Goal: Task Accomplishment & Management: Manage account settings

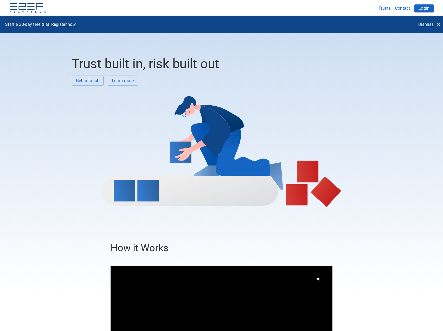
click at [427, 24] on p "Dismiss" at bounding box center [426, 24] width 15 height 6
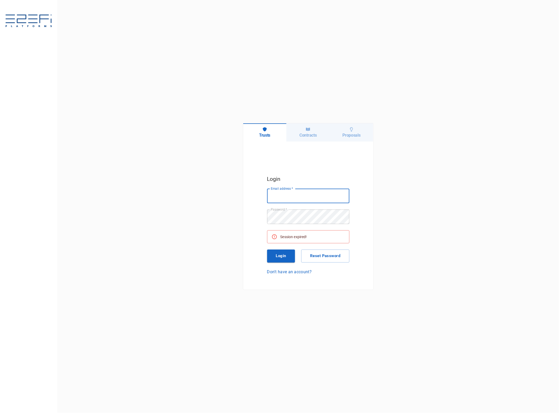
type input "[EMAIL_ADDRESS][DOMAIN_NAME]"
click at [286, 254] on button "Login" at bounding box center [281, 256] width 28 height 13
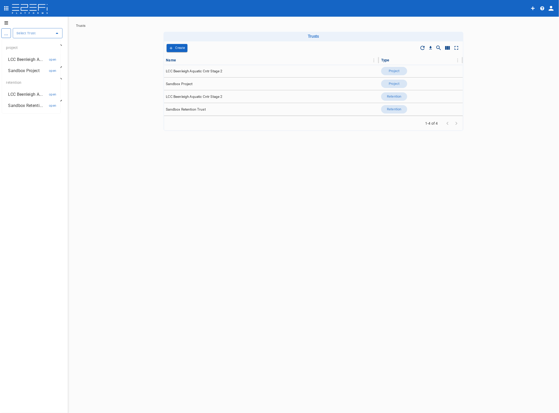
click at [22, 34] on input "text" at bounding box center [33, 32] width 37 height 5
click at [26, 58] on p "LCC Beenleigh A..." at bounding box center [25, 60] width 34 height 6
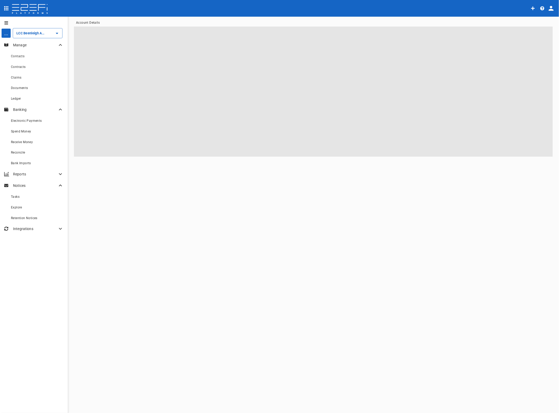
type input "LCC Beenleigh Aquatic Cntr Stage 2"
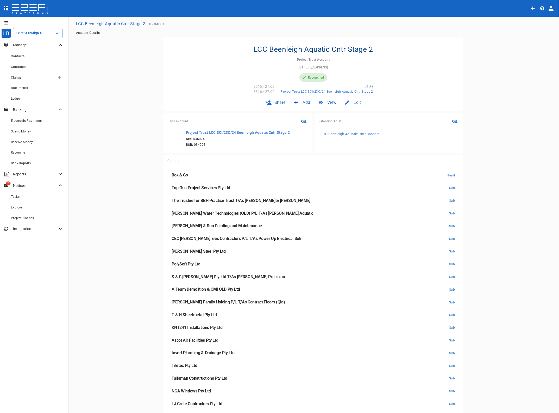
click at [18, 77] on span "Claims" at bounding box center [16, 78] width 10 height 4
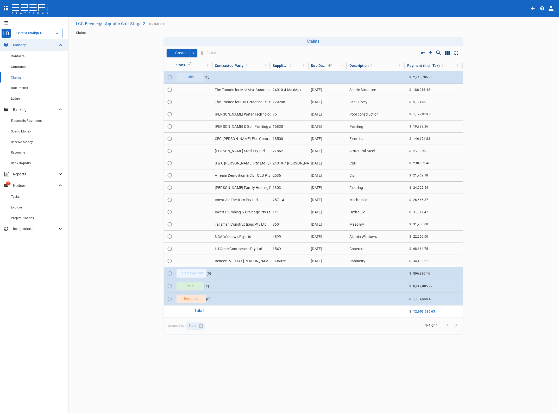
click at [355, 275] on td at bounding box center [376, 273] width 58 height 12
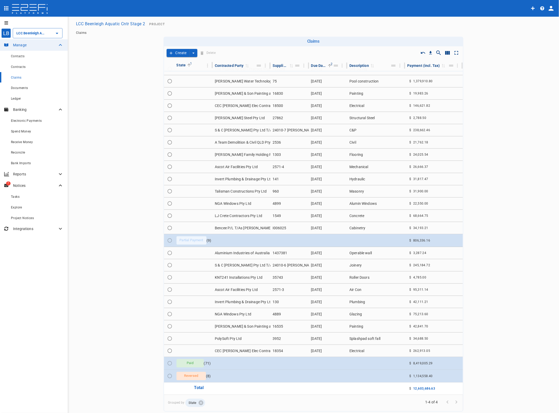
scroll to position [34, 0]
click at [247, 365] on td at bounding box center [242, 363] width 58 height 12
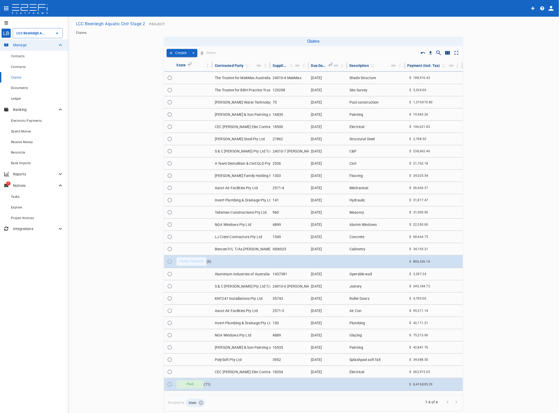
scroll to position [0, 0]
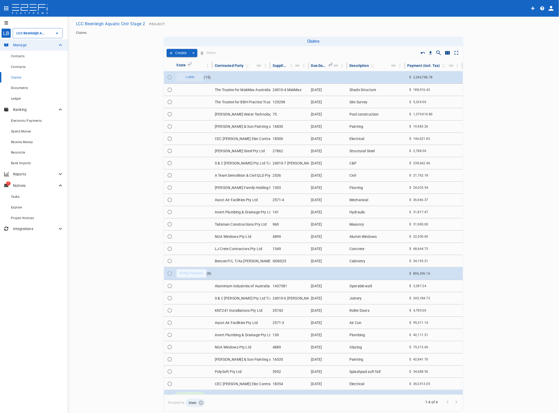
click at [232, 249] on td "LJ Crete Contractors Pty Ltd" at bounding box center [242, 249] width 58 height 12
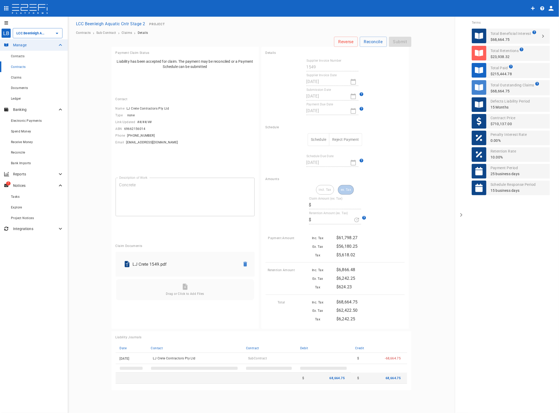
type input "62,422.50"
type input "6,242.25"
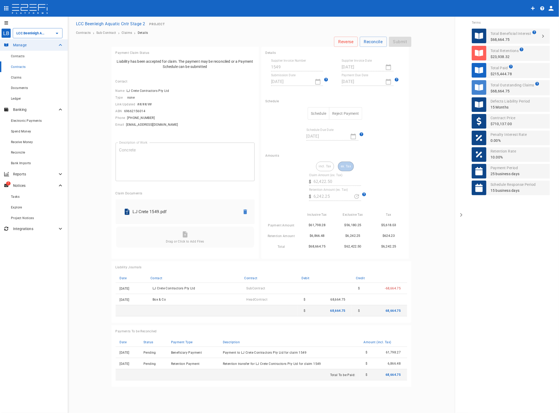
click at [14, 78] on span "Claims" at bounding box center [16, 78] width 10 height 4
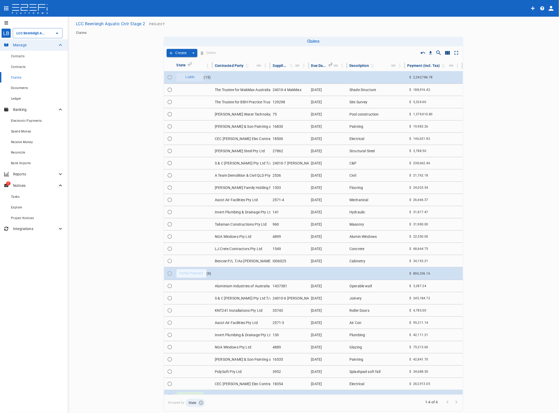
click at [229, 65] on div "Contracted Party" at bounding box center [229, 65] width 29 height 6
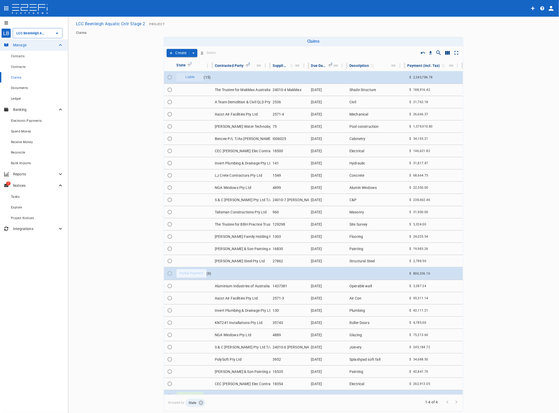
click at [256, 67] on icon "Move" at bounding box center [259, 65] width 6 height 6
click at [262, 66] on icon "Column Actions" at bounding box center [265, 66] width 6 height 6
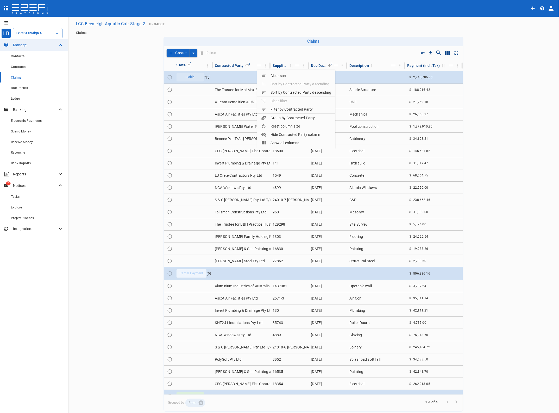
click at [290, 108] on div "Filter by Contracted Party" at bounding box center [287, 109] width 52 height 5
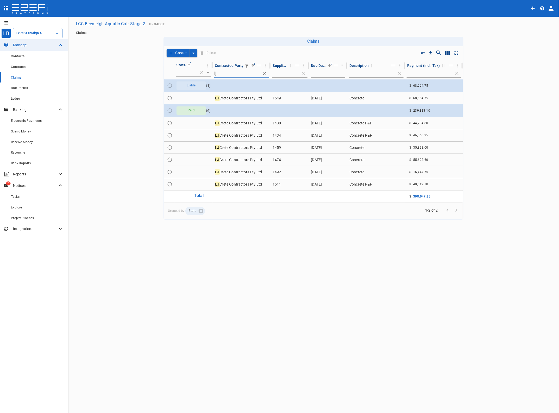
type input "lj"
click at [14, 76] on span "Claims" at bounding box center [16, 78] width 10 height 4
click at [193, 53] on icon "create claim type options" at bounding box center [193, 53] width 5 height 5
click at [180, 73] on span "Self Create" at bounding box center [182, 72] width 22 height 6
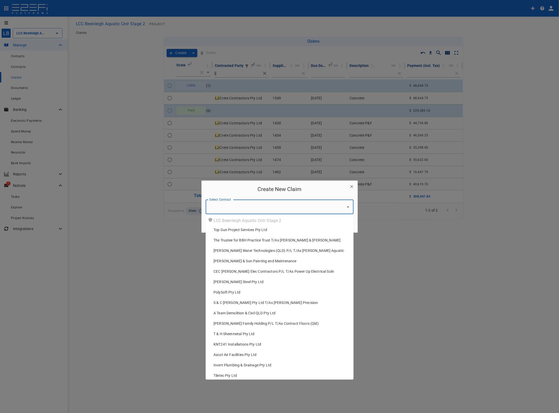
click at [217, 209] on input "Select Contract" at bounding box center [275, 207] width 135 height 10
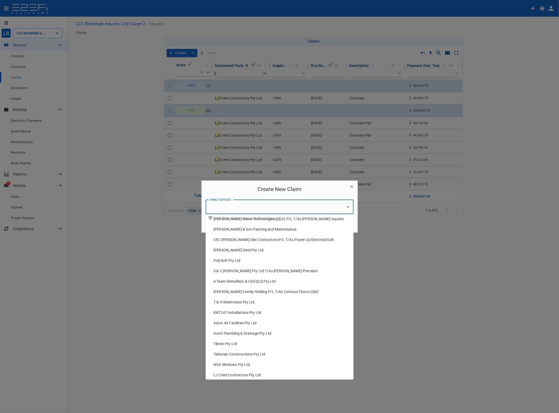
scroll to position [76, 0]
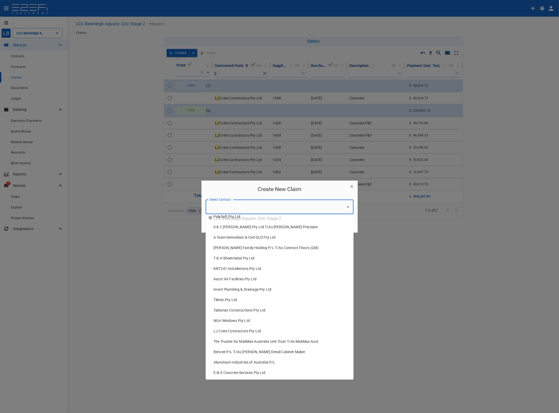
click at [231, 331] on span "LJ Crete Contractors Pty Ltd" at bounding box center [237, 331] width 47 height 5
type input "LJ Crete Contractors Pty Ltd"
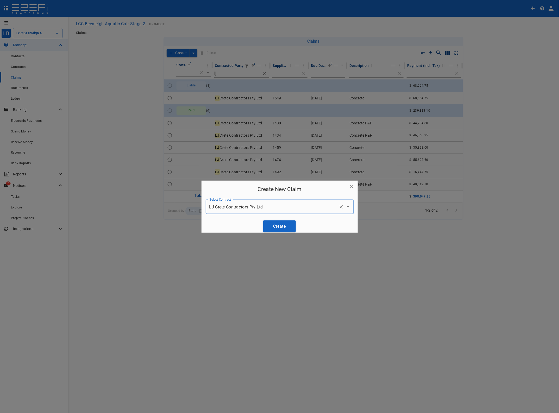
click at [274, 222] on button "Create" at bounding box center [279, 227] width 33 height 12
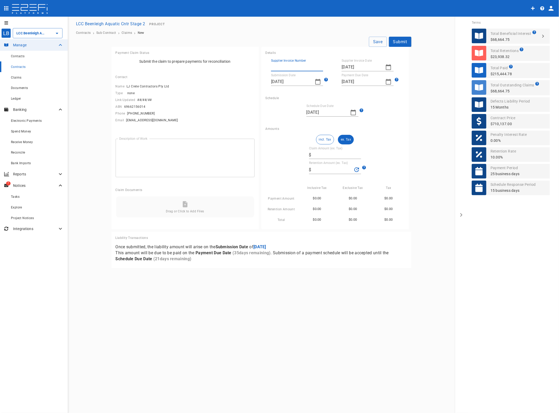
click at [280, 66] on input "Supplier Invoice Number" at bounding box center [297, 67] width 52 height 8
type input "1535"
click at [385, 67] on icon "button" at bounding box center [388, 67] width 6 height 6
click at [349, 76] on button "button" at bounding box center [346, 76] width 9 height 9
click at [348, 97] on div "1" at bounding box center [347, 96] width 2 height 6
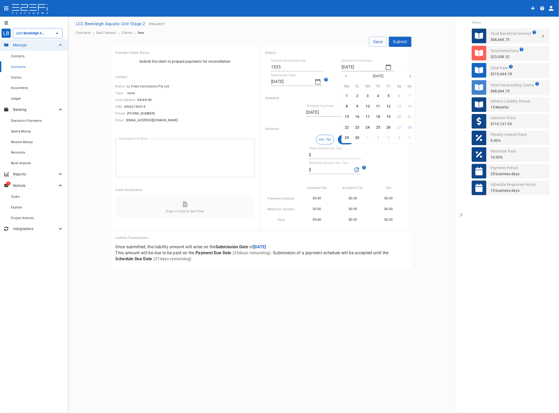
type input "01/09/2025"
click at [288, 80] on input "08/10/2025" at bounding box center [291, 82] width 40 height 8
click at [316, 82] on icon "button" at bounding box center [318, 82] width 6 height 6
click at [275, 89] on button "button" at bounding box center [275, 90] width 9 height 9
click at [276, 111] on div "1" at bounding box center [276, 111] width 2 height 6
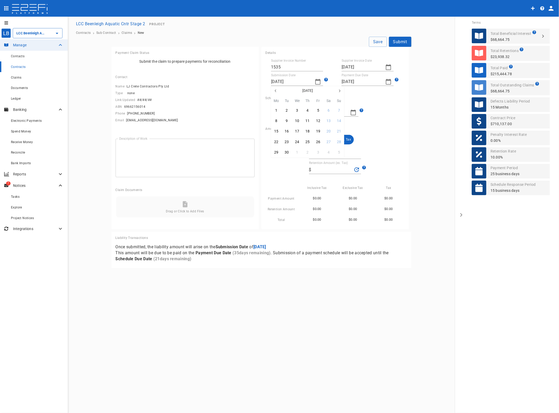
type input "01/09/2025"
type input "07/10/2025"
type input "22/09/2025"
click at [137, 154] on textarea "Description of Work" at bounding box center [185, 158] width 132 height 30
click at [141, 146] on textarea "Description of Work" at bounding box center [185, 158] width 132 height 30
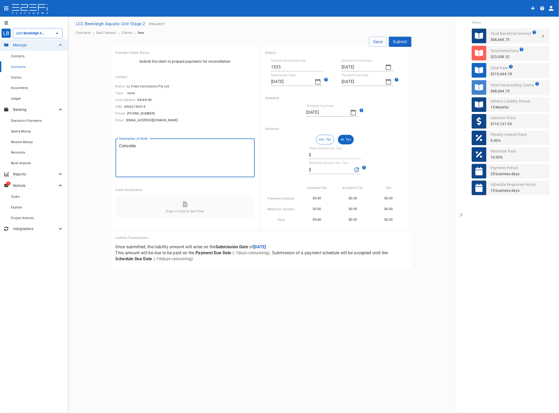
type textarea "Concrete"
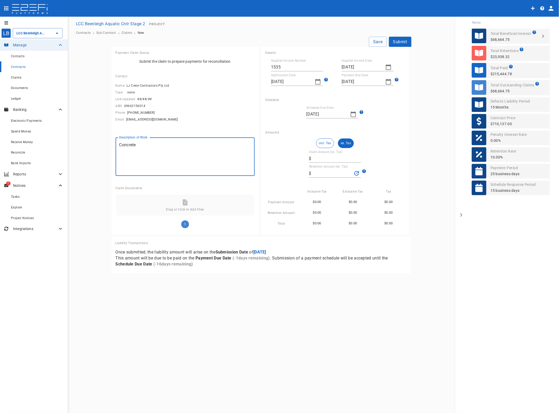
click at [325, 157] on input "Claim Amount (ex. Tax)" at bounding box center [338, 158] width 48 height 8
type input "4"
type input "0.4"
type input "49"
type input "4.9"
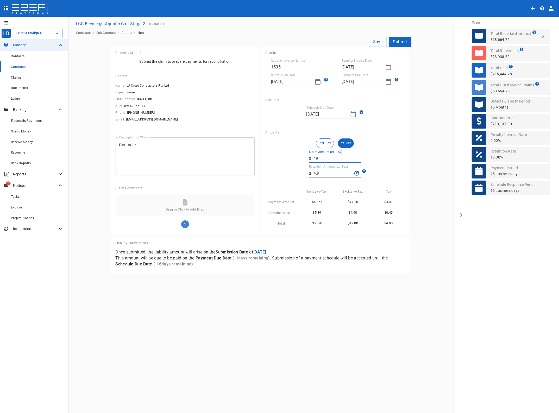
type input "492"
type input "49.2"
type input "4,929"
type input "492.9"
type input "49,290"
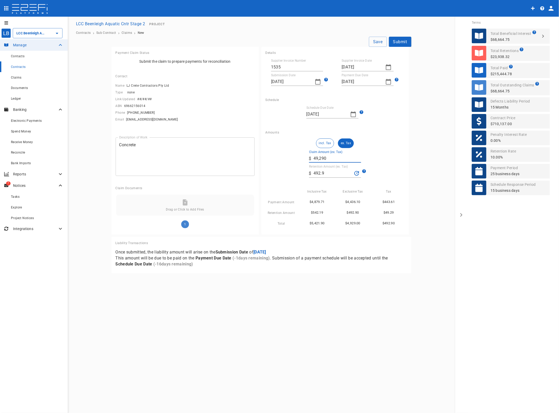
type input "4,929"
type input "49,290"
drag, startPoint x: 326, startPoint y: 175, endPoint x: 262, endPoint y: 171, distance: 63.9
click at [262, 171] on div "Amounts incl. Tax ex. Tax Claim Amount (ex. Tax) ​ $ 49,290 Retention Amount (e…" at bounding box center [334, 181] width 147 height 108
type input "0"
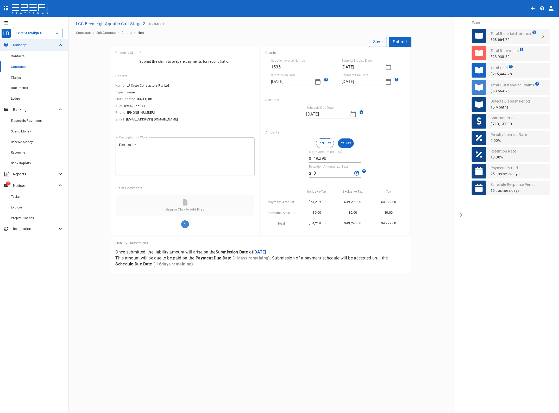
click at [421, 119] on main "Save Submit Payment Claim Status Submit the claim to prepare payments for recon…" at bounding box center [261, 155] width 375 height 237
click at [380, 40] on button "Save" at bounding box center [378, 42] width 18 height 10
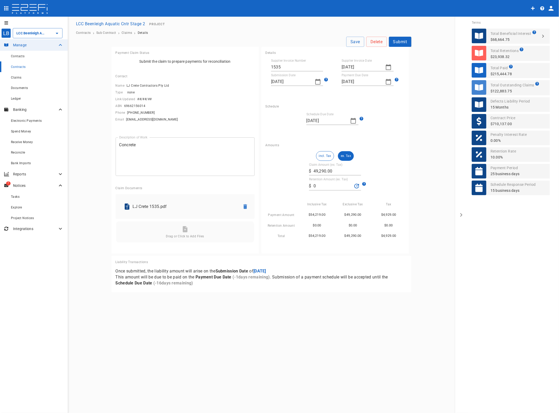
click at [400, 42] on button "Submit" at bounding box center [400, 42] width 22 height 10
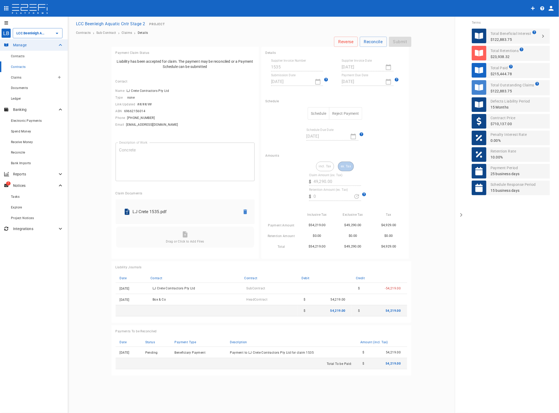
click at [19, 77] on span "Claims" at bounding box center [16, 78] width 10 height 4
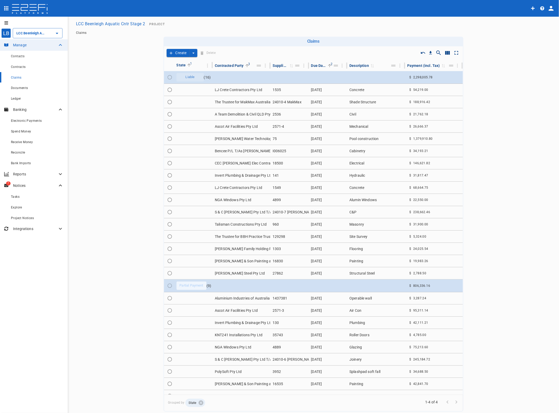
click at [15, 75] on div "Claims" at bounding box center [37, 77] width 53 height 7
click at [231, 88] on td "LJ Crete Contractors Pty Ltd" at bounding box center [242, 90] width 58 height 12
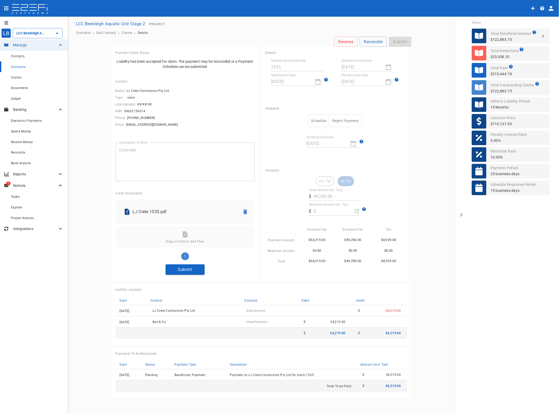
click at [185, 273] on button "Submit" at bounding box center [185, 270] width 39 height 10
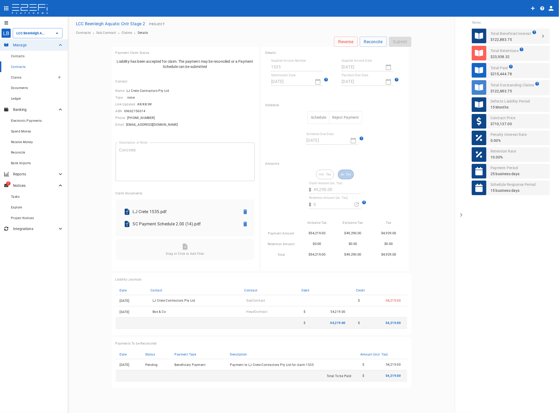
click at [14, 76] on span "Claims" at bounding box center [16, 78] width 10 height 4
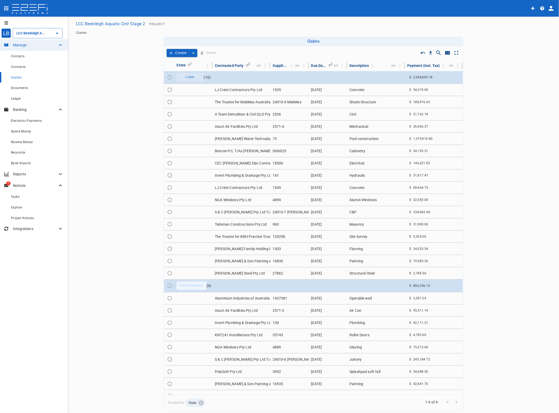
click at [231, 88] on td "LJ Crete Contractors Pty Ltd" at bounding box center [242, 90] width 58 height 12
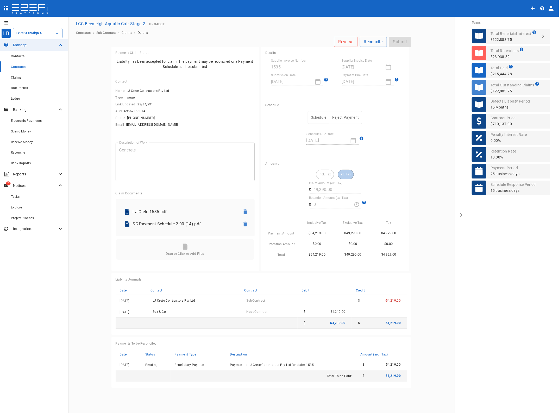
click at [321, 117] on button "Schedule" at bounding box center [319, 117] width 22 height 13
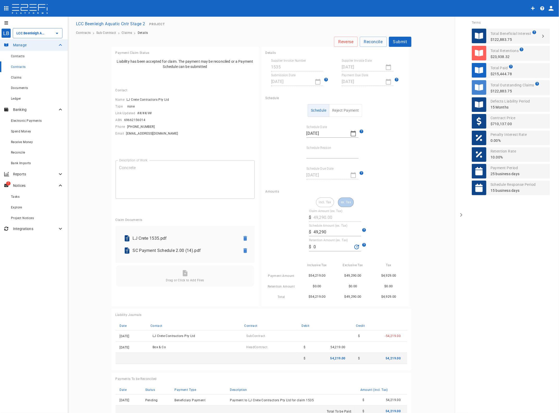
click at [315, 151] on input "Schedule Reason" at bounding box center [332, 154] width 52 height 8
type input "Paid in full"
drag, startPoint x: 322, startPoint y: 249, endPoint x: 275, endPoint y: 248, distance: 46.6
click at [276, 249] on div "incl. Tax ex. Tax Claim Amount (ex. Tax) ​ $ 49,290.00 Schedule Amount (ex. Tax…" at bounding box center [335, 249] width 139 height 103
type input "4,929"
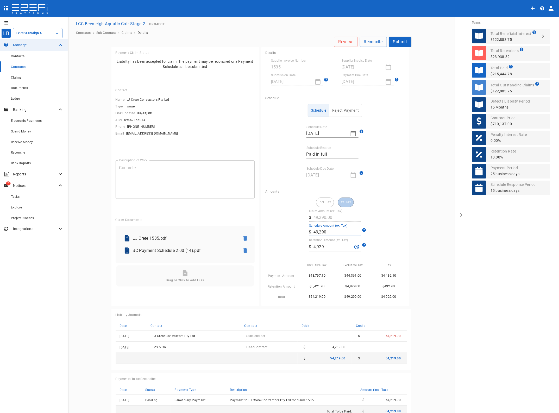
click at [327, 229] on input "49,290" at bounding box center [338, 232] width 48 height 8
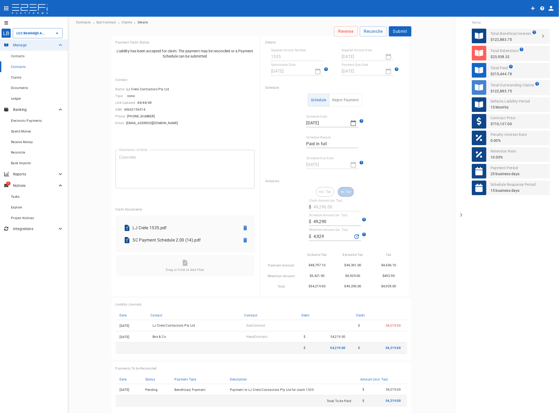
scroll to position [16, 0]
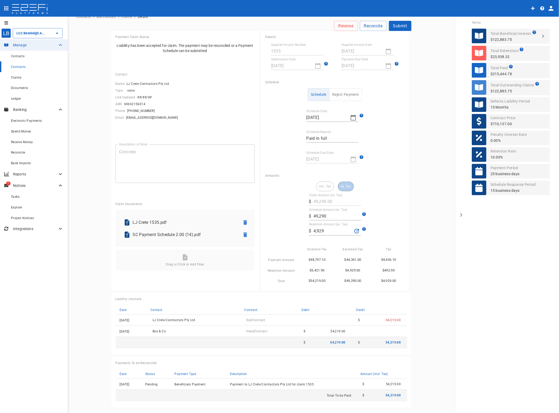
click at [401, 25] on button "Submit" at bounding box center [400, 26] width 22 height 10
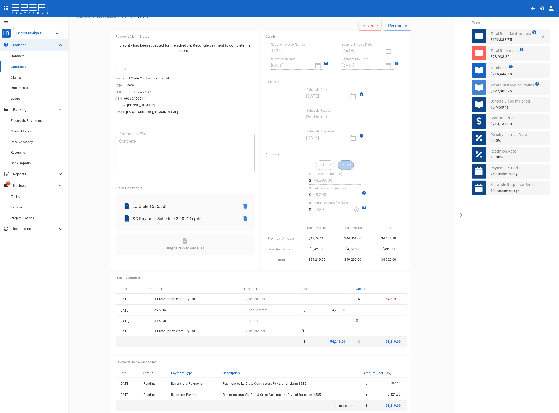
click at [21, 65] on span "Contracts" at bounding box center [18, 67] width 15 height 4
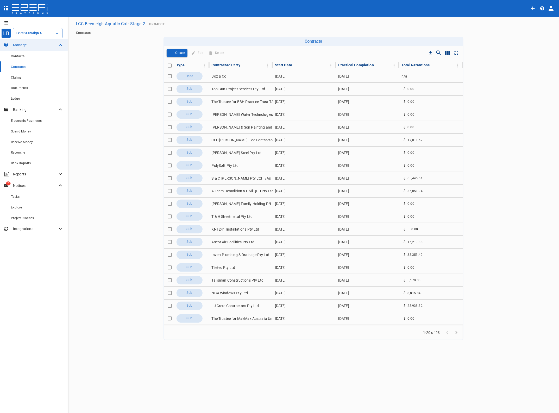
click at [220, 306] on td "LJ Crete Contractors Pty Ltd" at bounding box center [241, 306] width 63 height 12
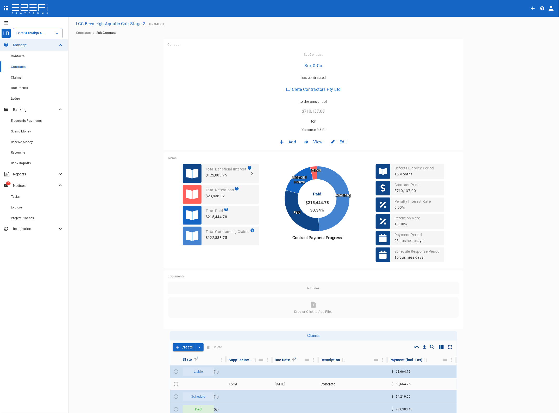
click at [340, 141] on span "Edit" at bounding box center [343, 142] width 7 height 6
click at [340, 153] on span "Contract" at bounding box center [336, 153] width 15 height 6
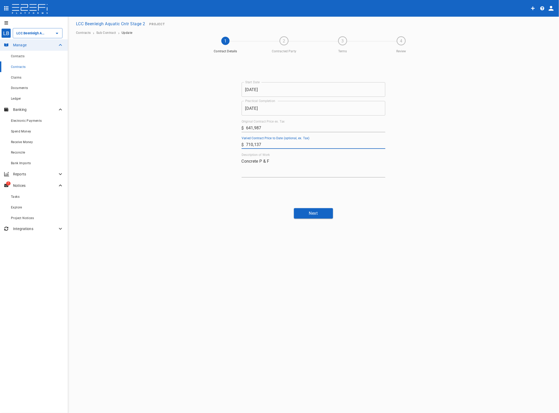
drag, startPoint x: 287, startPoint y: 147, endPoint x: 184, endPoint y: 149, distance: 102.9
click at [185, 148] on div "Start Date 21/02/2025 Start Date Practical Completion 25/11/2025 Practical Comp…" at bounding box center [313, 130] width 312 height 148
type input "714,197"
click at [308, 214] on button "Next" at bounding box center [313, 213] width 39 height 10
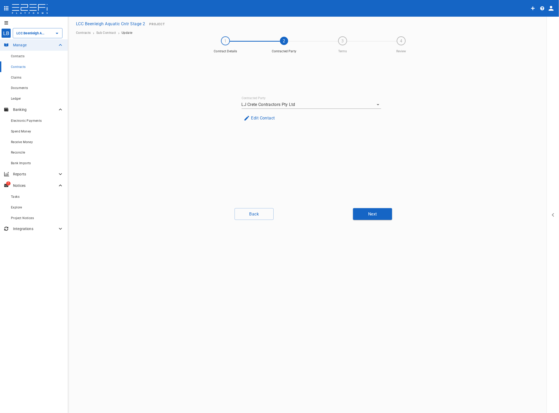
click at [364, 214] on button "Next" at bounding box center [372, 214] width 39 height 12
click at [374, 214] on button "Next" at bounding box center [372, 214] width 39 height 12
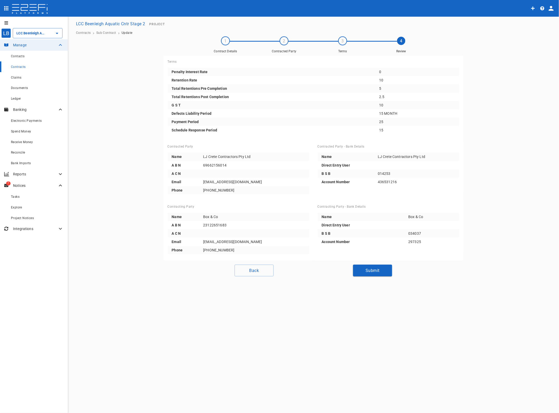
click at [375, 268] on button "Submit" at bounding box center [372, 271] width 39 height 12
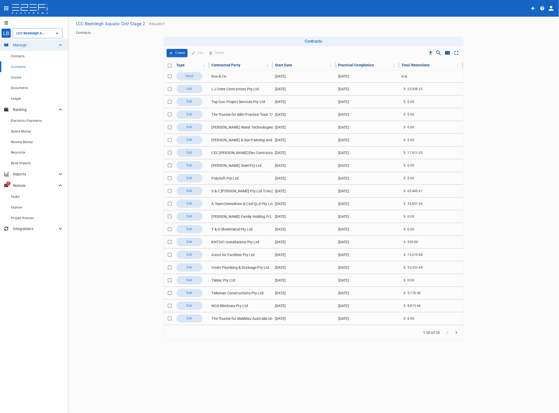
click at [17, 77] on span "Claims" at bounding box center [16, 78] width 10 height 4
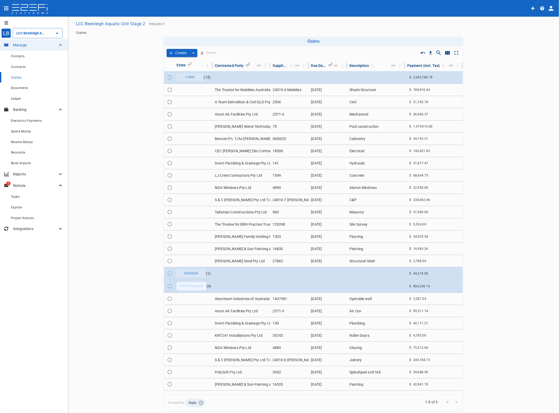
click at [232, 277] on td at bounding box center [242, 273] width 58 height 12
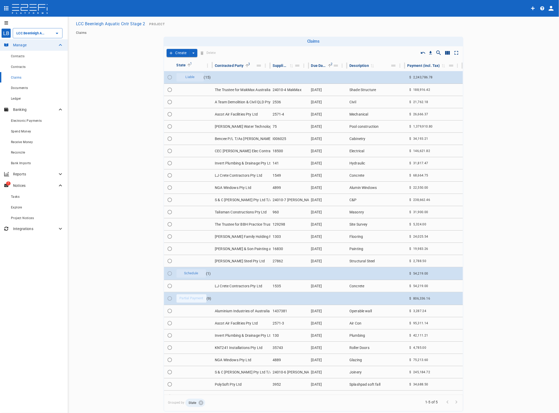
click at [242, 287] on td "LJ Crete Contractors Pty Ltd" at bounding box center [242, 286] width 58 height 12
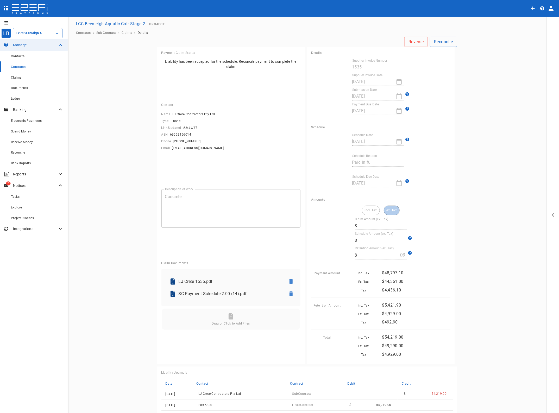
type input "49,290.00"
type input "4,929.00"
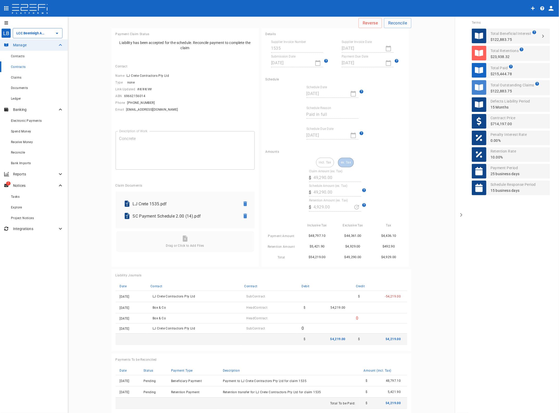
scroll to position [27, 0]
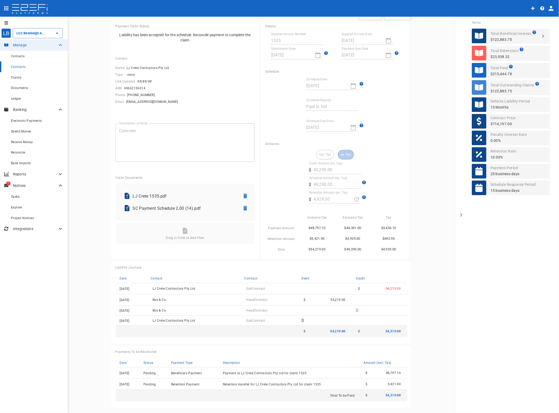
click at [24, 121] on span "Electronic Payments" at bounding box center [26, 121] width 31 height 4
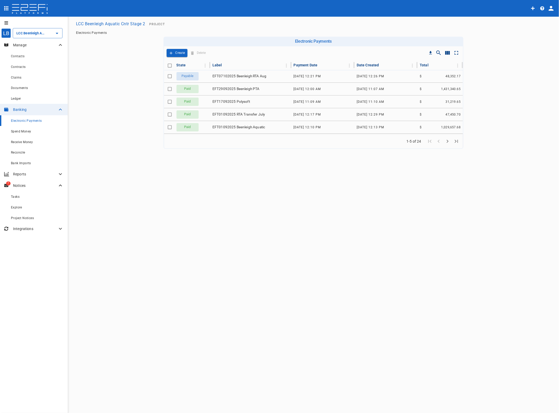
click at [243, 76] on span "EFT07102025 Beenleigh RTA Aug" at bounding box center [239, 76] width 54 height 5
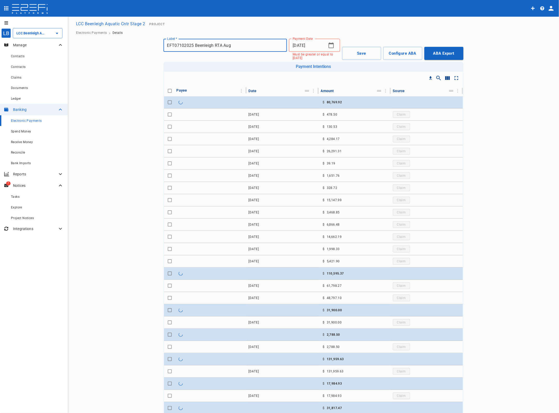
checkbox input "true"
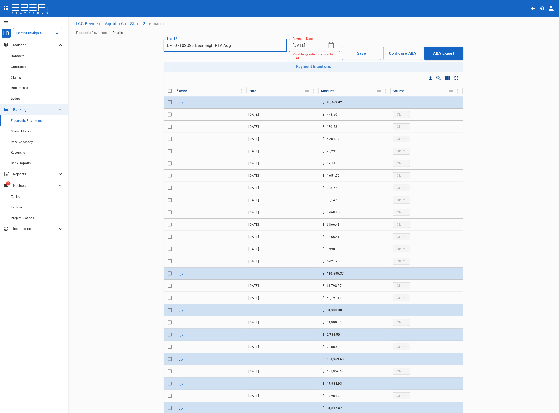
checkbox input "true"
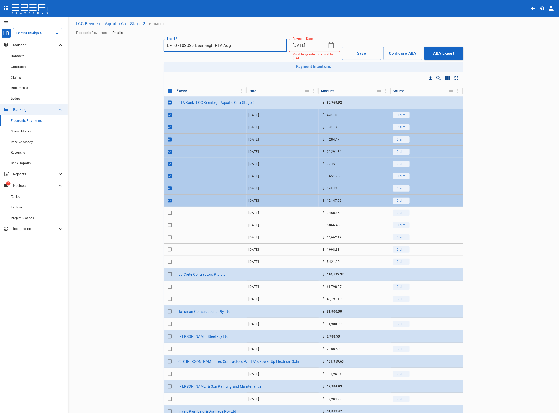
click at [22, 152] on span "Reconcile" at bounding box center [18, 153] width 14 height 4
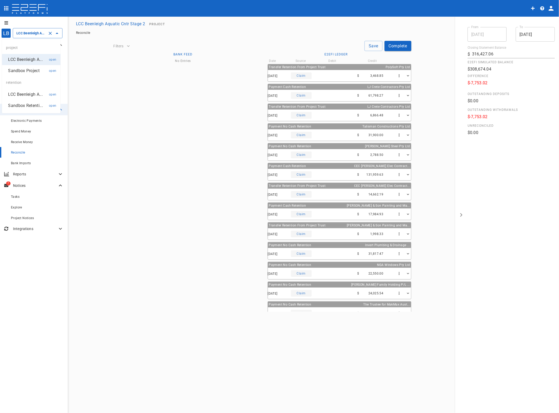
click at [31, 32] on input "LCC Beenleigh Aquatic Cntr Stage 2" at bounding box center [30, 32] width 30 height 5
click at [27, 93] on p "LCC Beenleigh A..." at bounding box center [25, 94] width 34 height 6
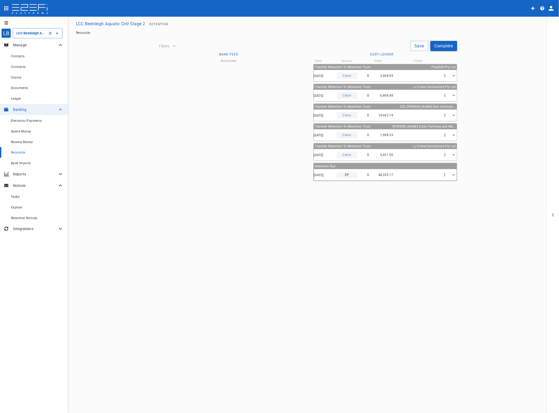
type input "30/09/2025"
type input "205,356.59"
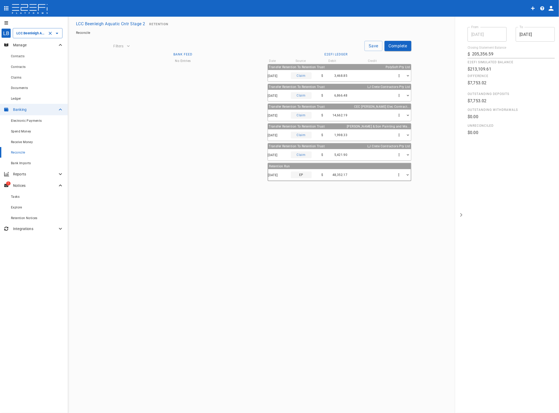
click at [27, 32] on input "LCC Beenleigh Aquatic Cntr Stage 2" at bounding box center [30, 32] width 30 height 5
click at [34, 60] on p "LCC Beenleigh A..." at bounding box center [25, 60] width 34 height 6
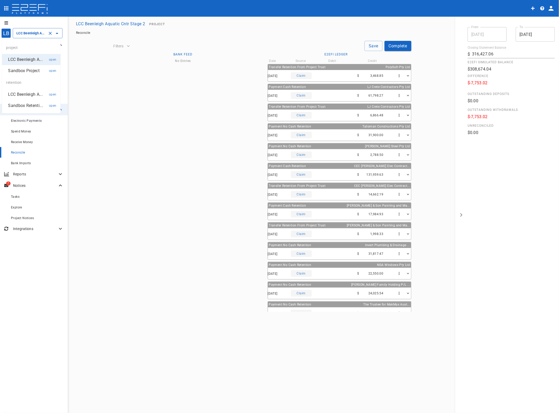
click at [26, 32] on input "LCC Beenleigh Aquatic Cntr Stage 2" at bounding box center [30, 32] width 30 height 5
click at [29, 57] on p "LCC Beenleigh A..." at bounding box center [25, 60] width 34 height 6
click at [20, 78] on span "Claims" at bounding box center [16, 78] width 10 height 4
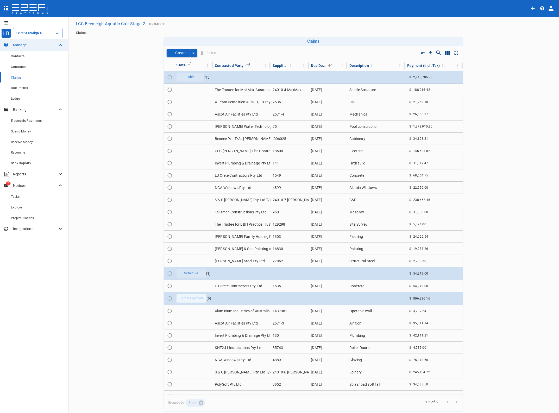
click at [22, 120] on span "Electronic Payments" at bounding box center [26, 121] width 31 height 4
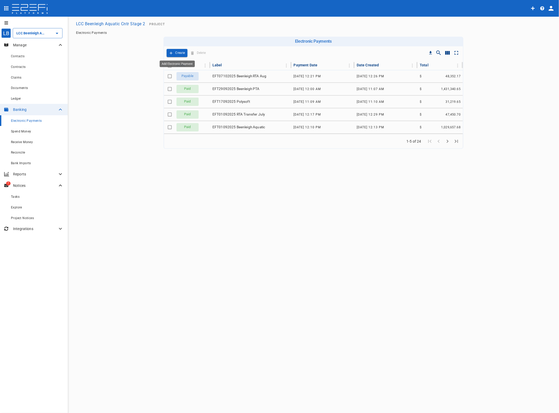
click at [181, 51] on p "Create" at bounding box center [181, 53] width 10 height 6
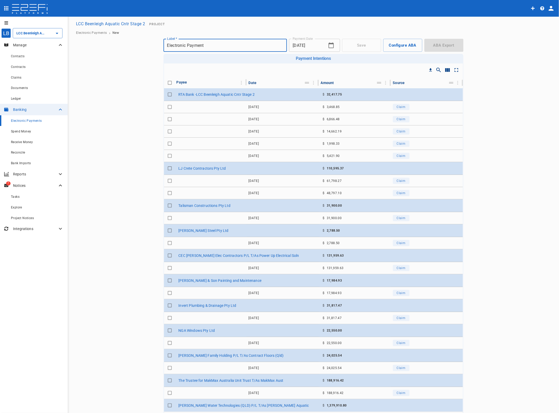
drag, startPoint x: 218, startPoint y: 46, endPoint x: 1, endPoint y: 46, distance: 216.4
click at [10, 46] on div "LB LCC Beenleigh Aquatic Cntr Stage 2 ​ Manage Contacts Contracts Claims Docume…" at bounding box center [279, 232] width 547 height 426
type input "EFT08102025 Beenleigh PTA"
click at [166, 193] on input "Toggle select row" at bounding box center [169, 193] width 7 height 7
checkbox input "true"
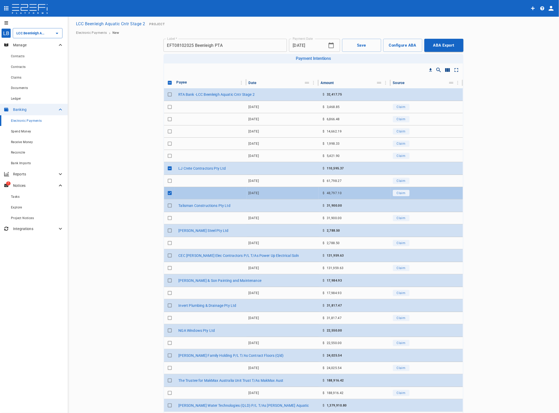
click at [361, 45] on button "Save" at bounding box center [361, 45] width 39 height 13
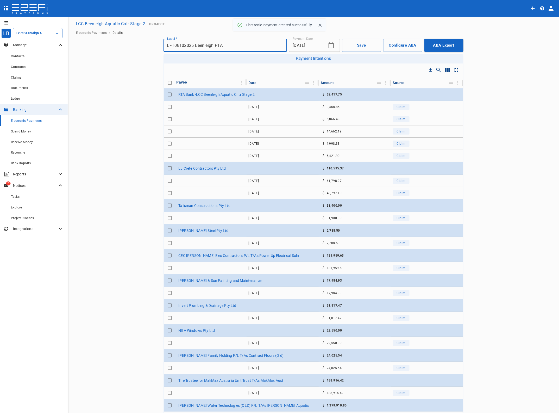
checkbox input "true"
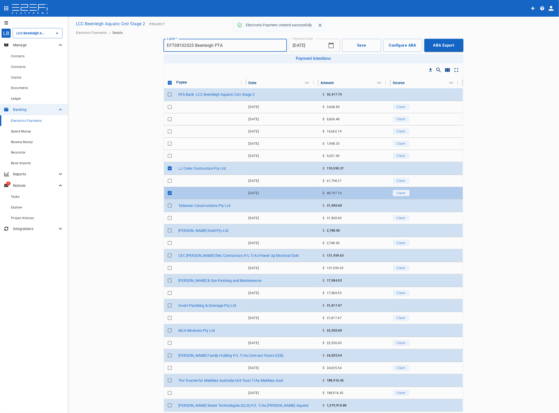
click at [446, 45] on button "ABA Export" at bounding box center [443, 45] width 39 height 13
click at [23, 120] on span "Electronic Payments" at bounding box center [26, 121] width 31 height 4
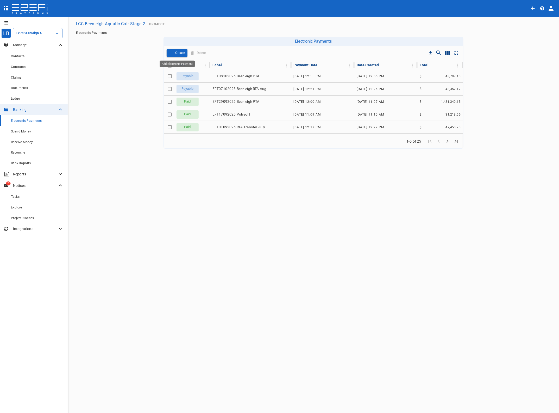
click at [179, 51] on p "Create" at bounding box center [181, 53] width 10 height 6
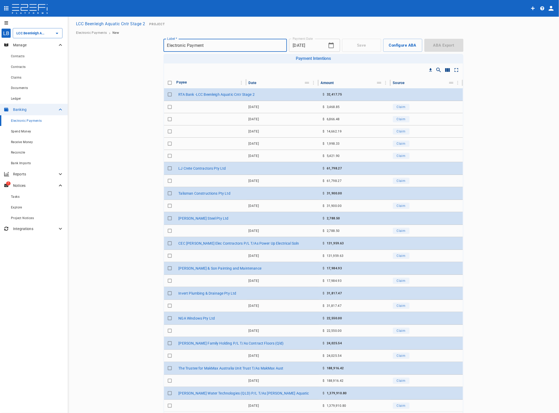
drag, startPoint x: 212, startPoint y: 48, endPoint x: 50, endPoint y: 44, distance: 162.5
click at [50, 45] on div "LB LCC Beenleigh Aquatic Cntr Stage 2 ​ Manage Contacts Contracts Claims Docume…" at bounding box center [279, 232] width 547 height 426
type input "EFT08102025 Beenleigh RTA"
click at [166, 155] on input "Toggle select row" at bounding box center [169, 155] width 7 height 7
checkbox input "true"
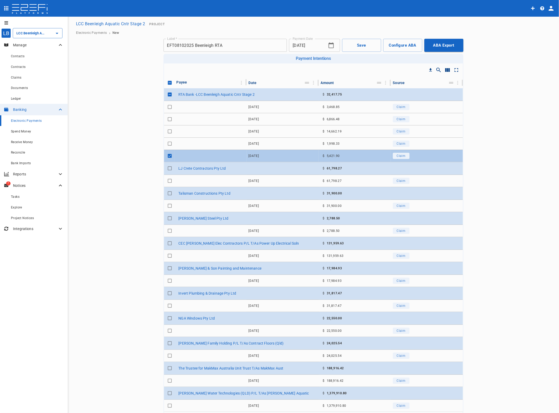
click at [357, 44] on button "Save" at bounding box center [361, 45] width 39 height 13
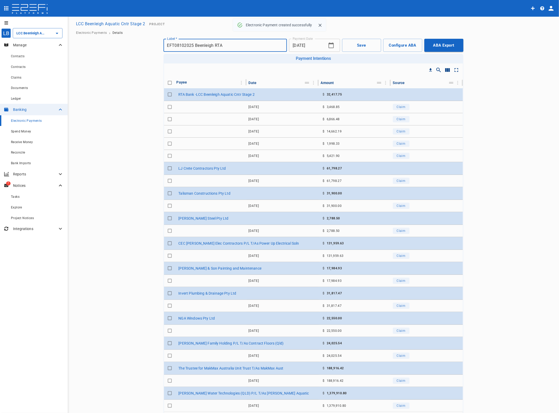
checkbox input "true"
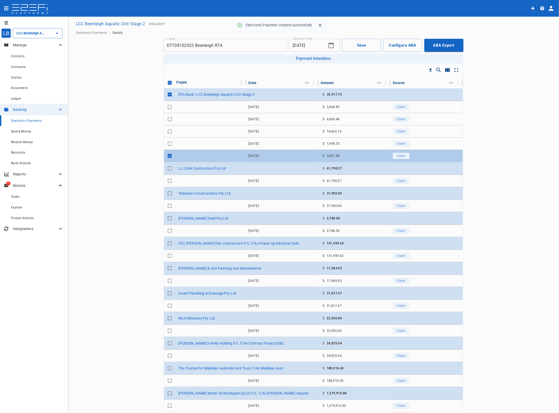
click at [440, 46] on button "ABA Export" at bounding box center [443, 45] width 39 height 13
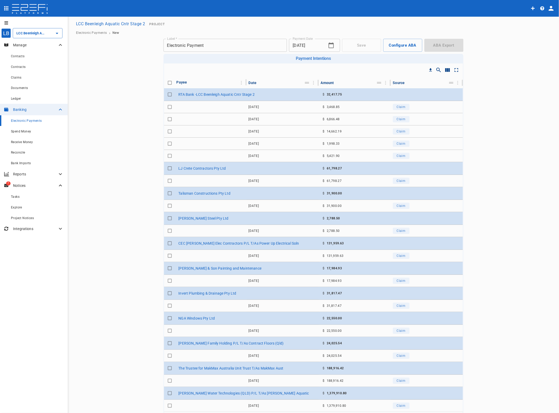
click at [397, 156] on span "Claim" at bounding box center [401, 156] width 9 height 4
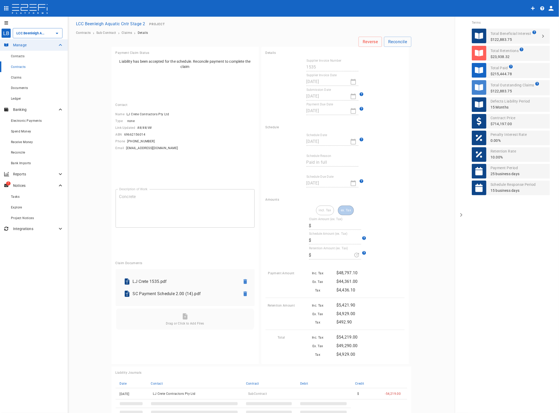
type input "49,290.00"
type input "4,929.00"
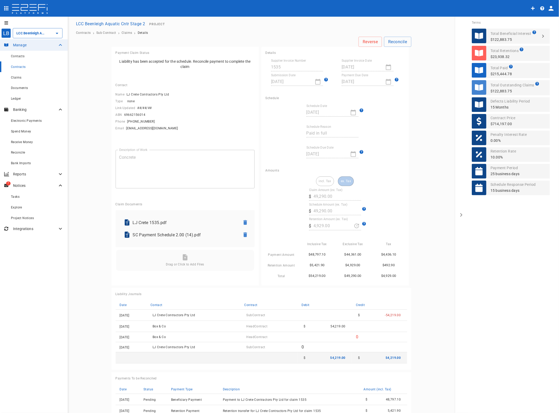
click at [18, 151] on span "Reconcile" at bounding box center [18, 153] width 14 height 4
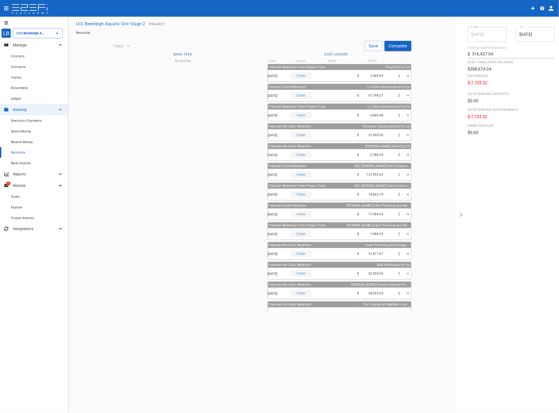
click at [22, 121] on span "Electronic Payments" at bounding box center [26, 121] width 31 height 4
